Goal: Task Accomplishment & Management: Manage account settings

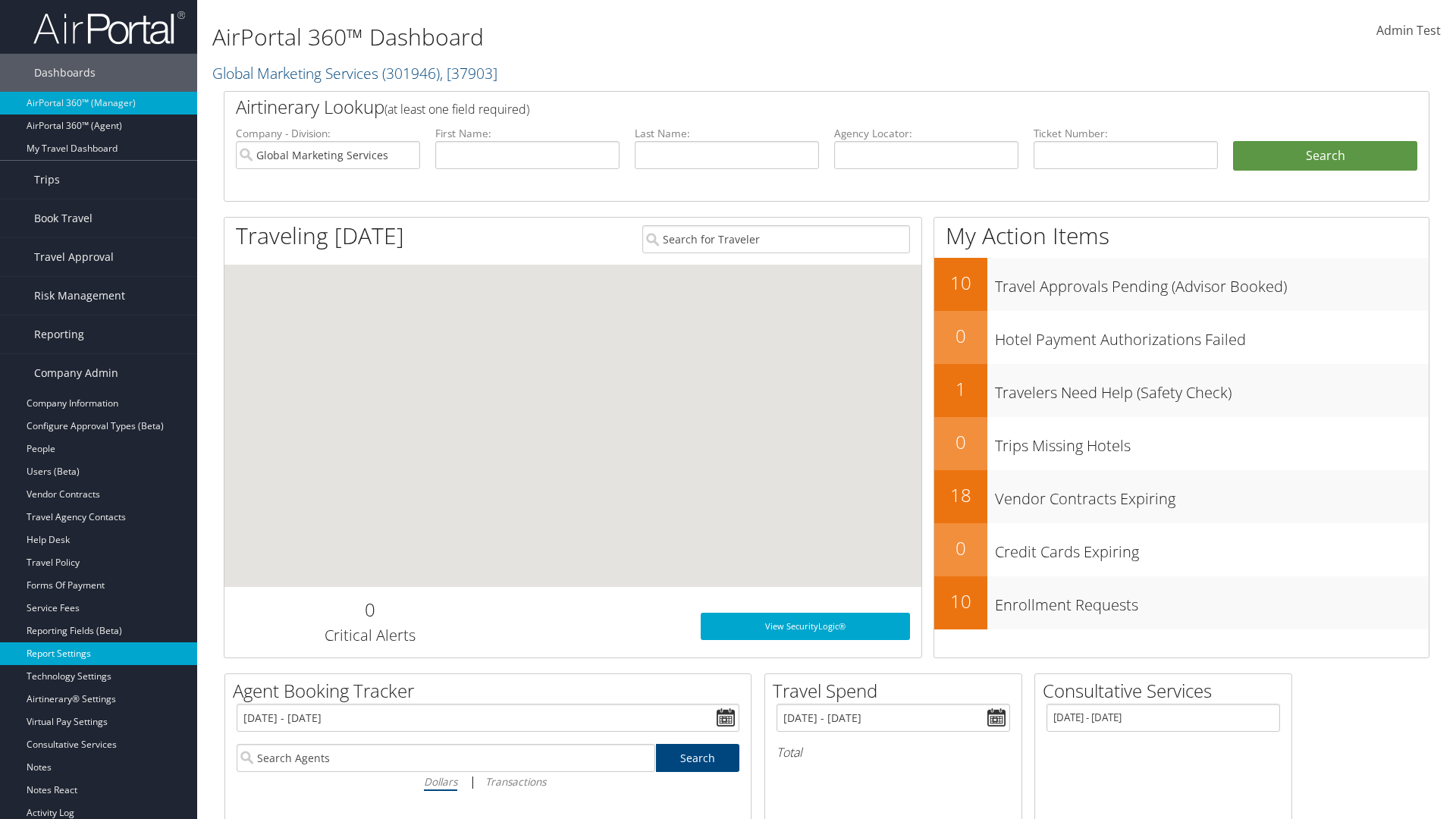
click at [99, 653] on link "Report Settings" at bounding box center [98, 653] width 197 height 23
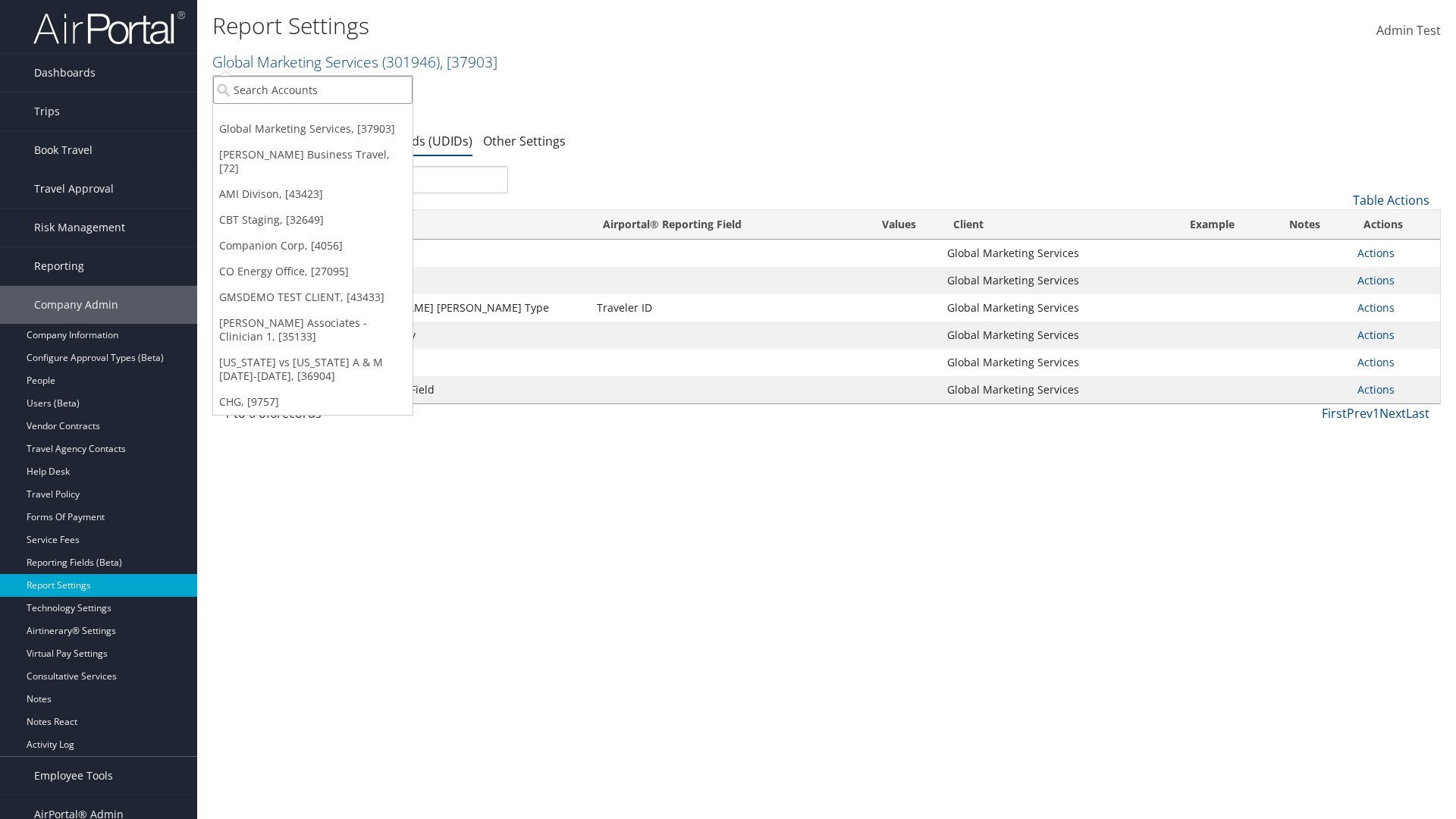
click at [312, 89] on input "search" at bounding box center [313, 89] width 200 height 28
type input "Global Marketing Services"
click at [327, 117] on div "Global Marketing Services (301946), [37903]" at bounding box center [326, 118] width 244 height 14
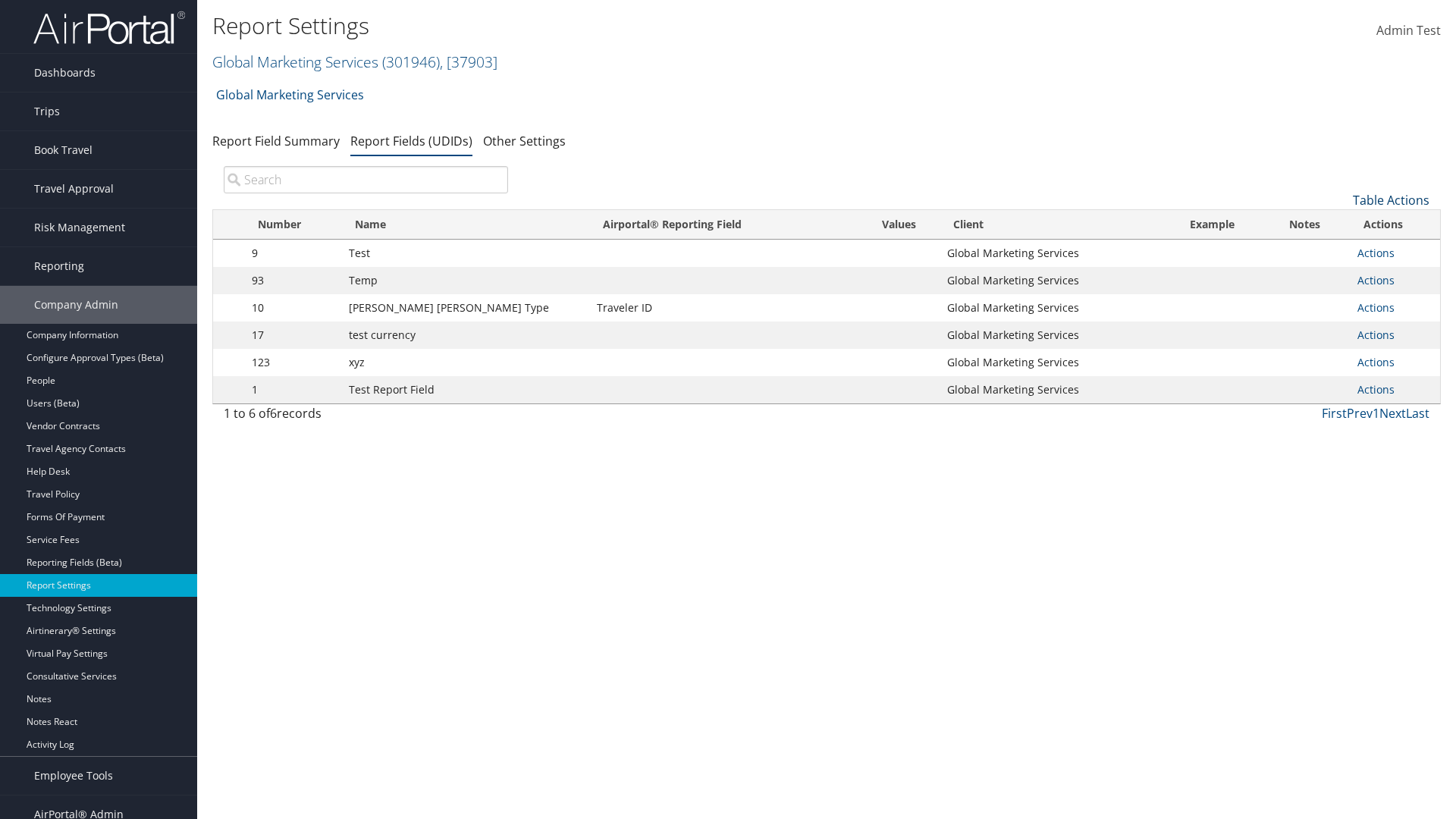
click at [1390, 200] on link "Table Actions" at bounding box center [1391, 200] width 76 height 16
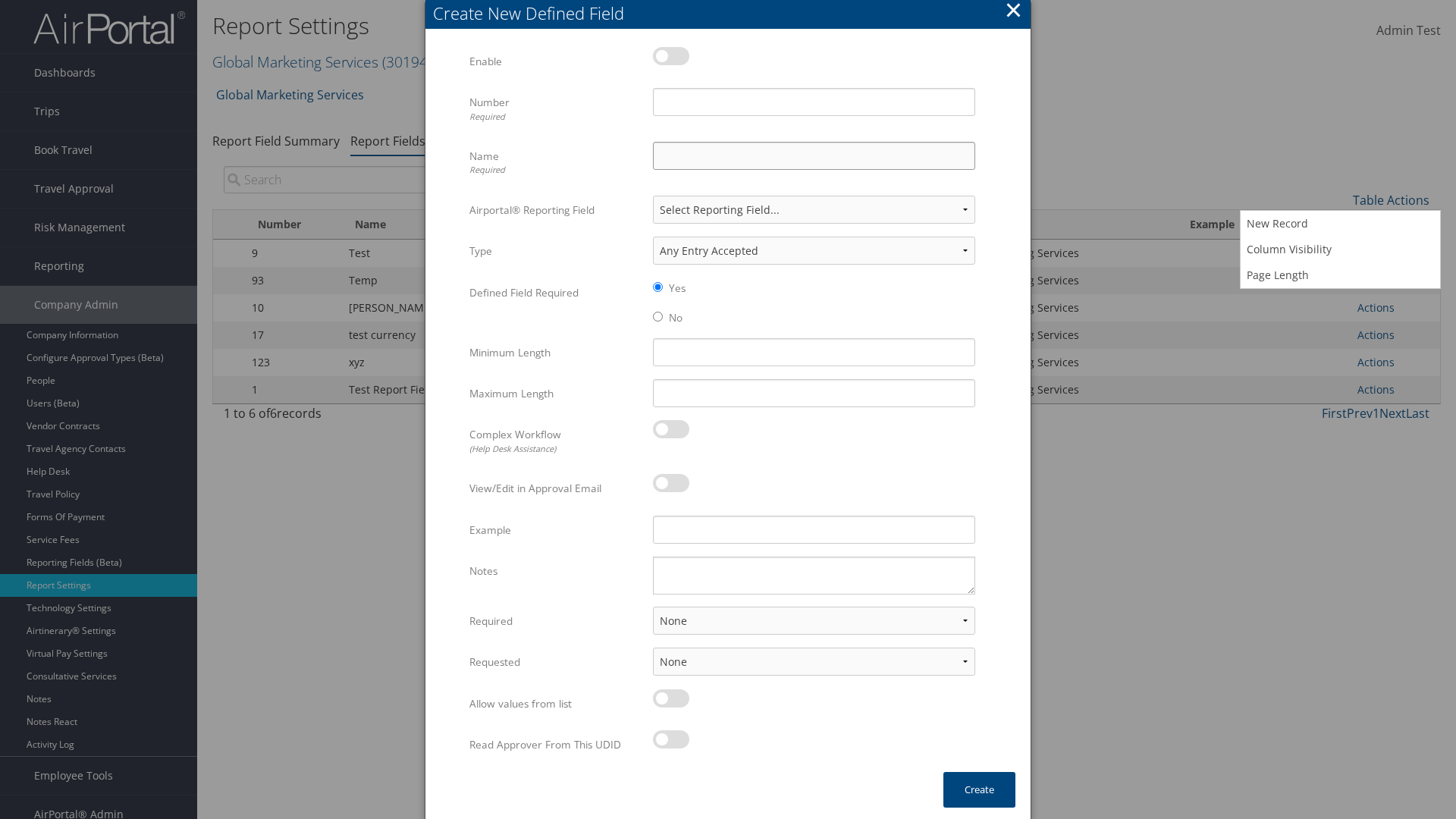
click at [814, 155] on input "Name Required" at bounding box center [813, 155] width 322 height 28
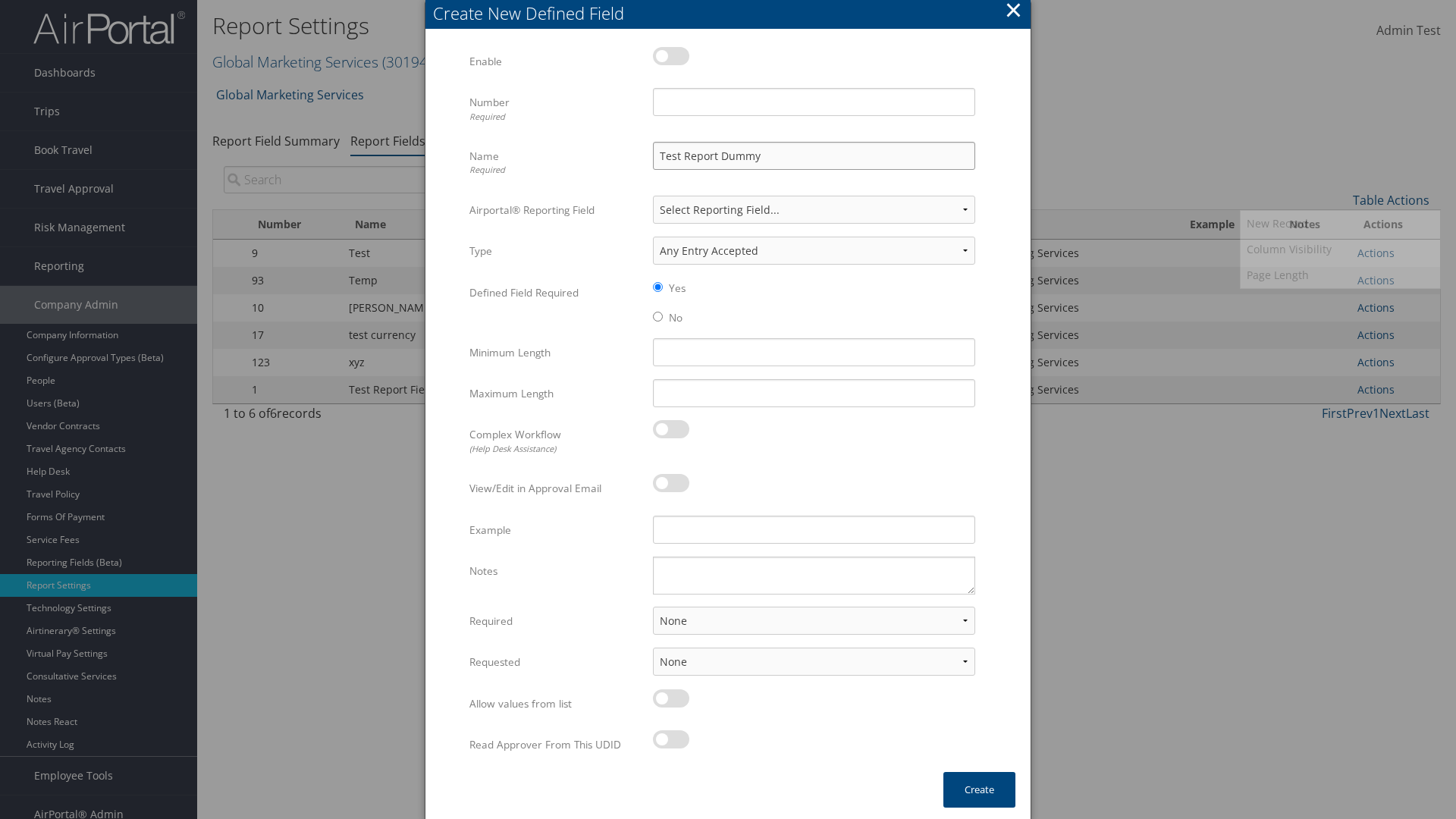
type input "Test Report Dummy"
click at [814, 102] on input "Number Required" at bounding box center [813, 102] width 322 height 28
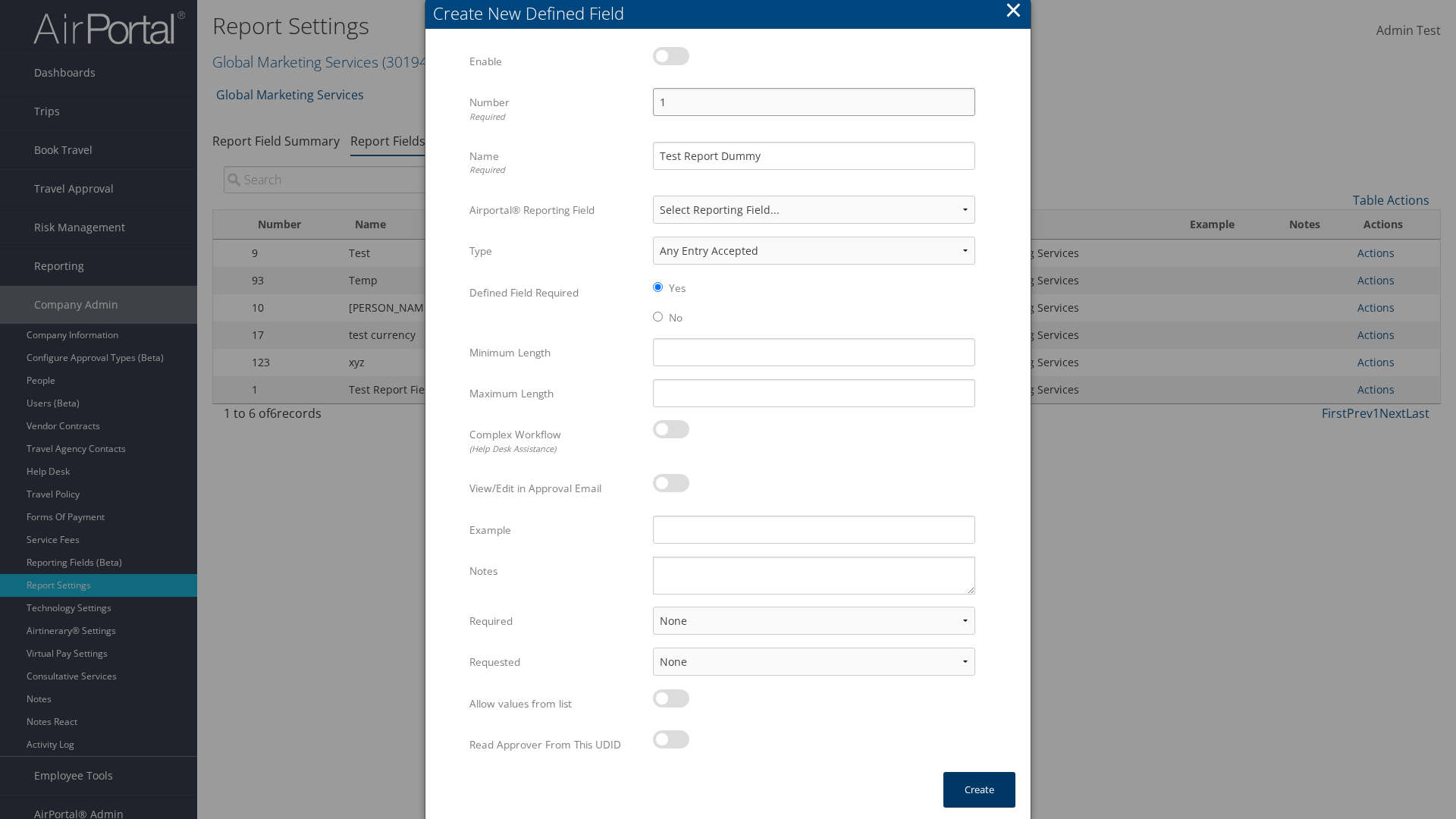
type input "1"
click at [979, 790] on button "Create" at bounding box center [979, 789] width 72 height 36
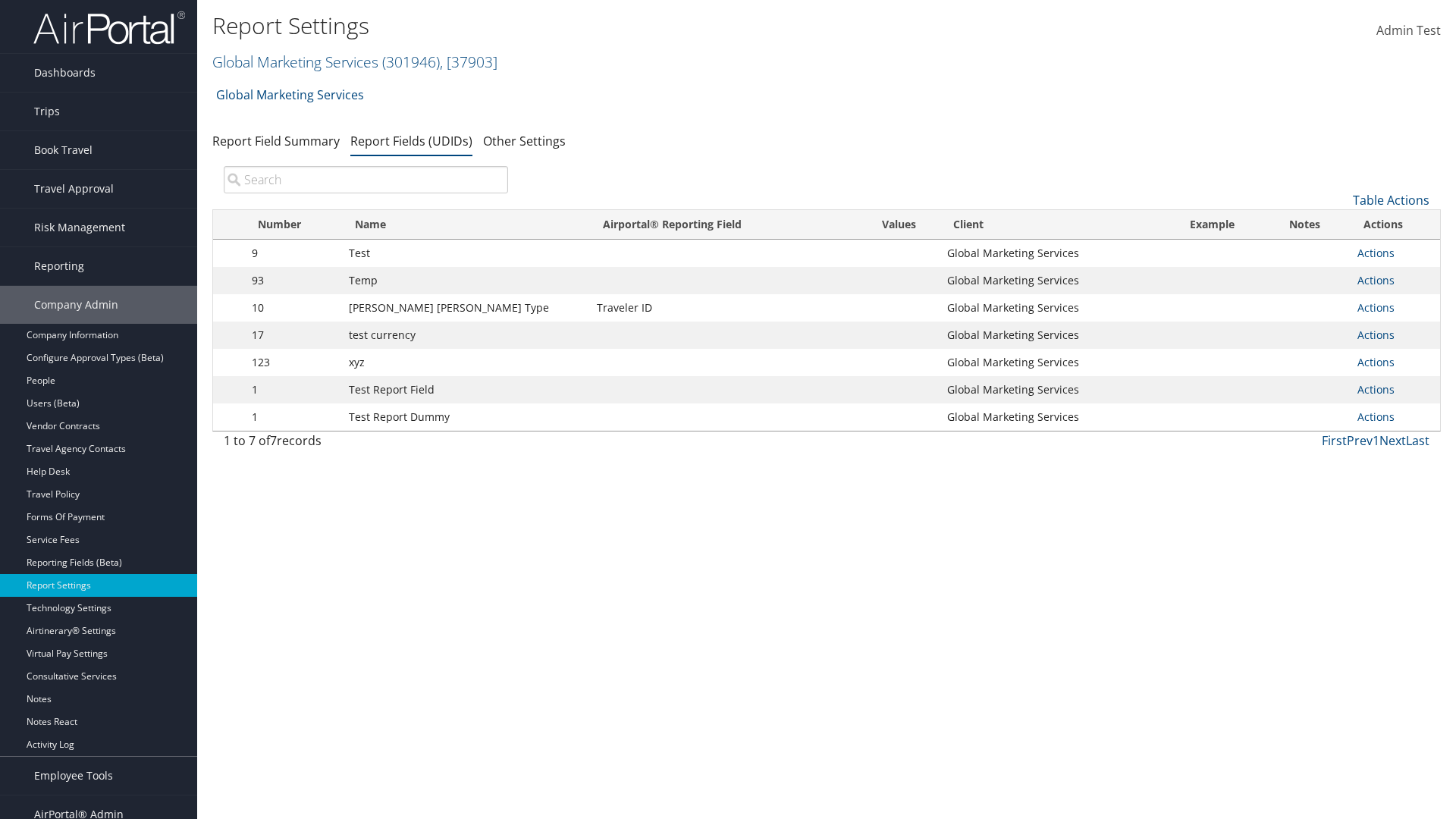
click at [1391, 417] on td "Actions Update Report Field Values Upload Report Field Values Edit Delete" at bounding box center [1394, 416] width 90 height 27
